Goal: Transaction & Acquisition: Purchase product/service

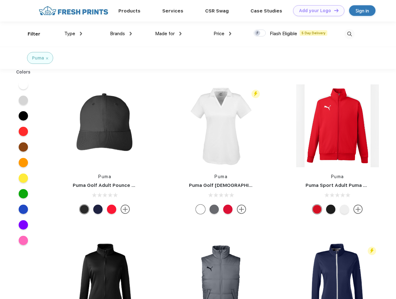
scroll to position [0, 0]
click at [317, 11] on link "Add your Logo Design Tool" at bounding box center [318, 10] width 51 height 11
click at [0, 0] on div "Design Tool" at bounding box center [0, 0] width 0 height 0
click at [334, 10] on link "Add your Logo Design Tool" at bounding box center [318, 10] width 51 height 11
click at [30, 34] on div "Filter" at bounding box center [34, 33] width 13 height 7
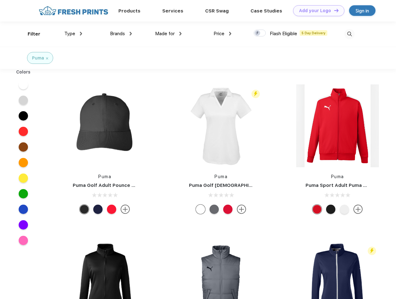
click at [73, 34] on span "Type" at bounding box center [69, 34] width 11 height 6
click at [121, 34] on span "Brands" at bounding box center [117, 34] width 15 height 6
click at [169, 34] on span "Made for" at bounding box center [165, 34] width 20 height 6
click at [223, 34] on span "Price" at bounding box center [219, 34] width 11 height 6
click at [260, 33] on div at bounding box center [260, 33] width 12 height 7
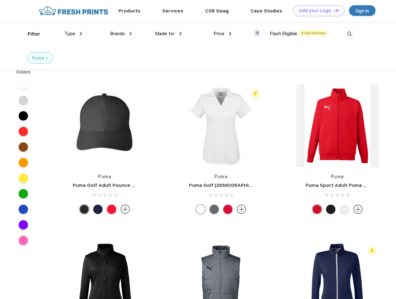
click at [258, 33] on input "checkbox" at bounding box center [256, 31] width 4 height 4
click at [350, 34] on img at bounding box center [350, 34] width 10 height 10
